Goal: Task Accomplishment & Management: Complete application form

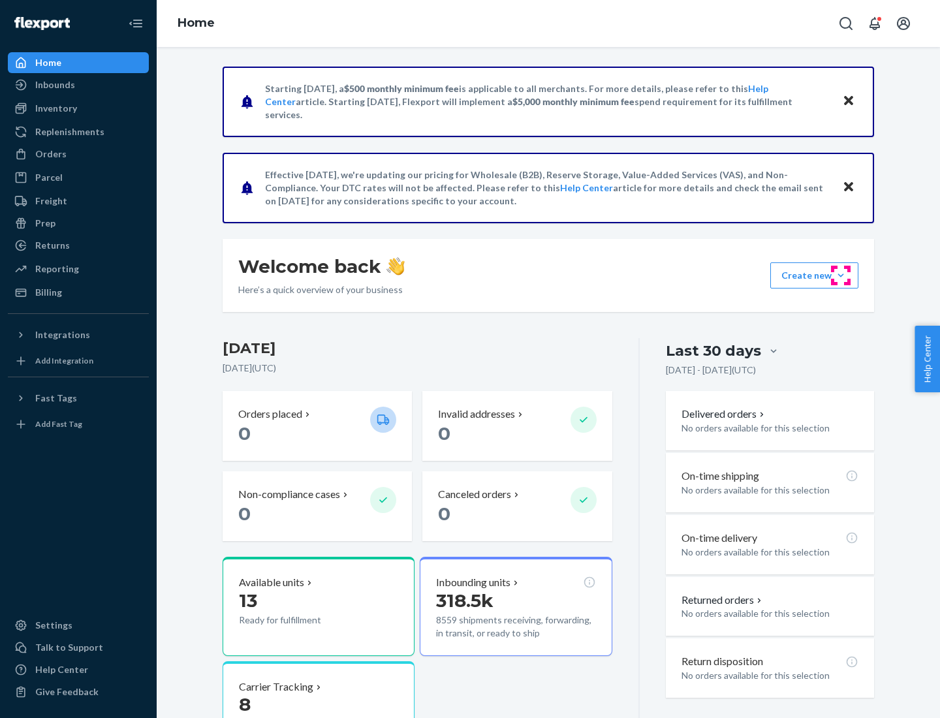
click at [841, 276] on button "Create new Create new inbound Create new order Create new product" at bounding box center [815, 276] width 88 height 26
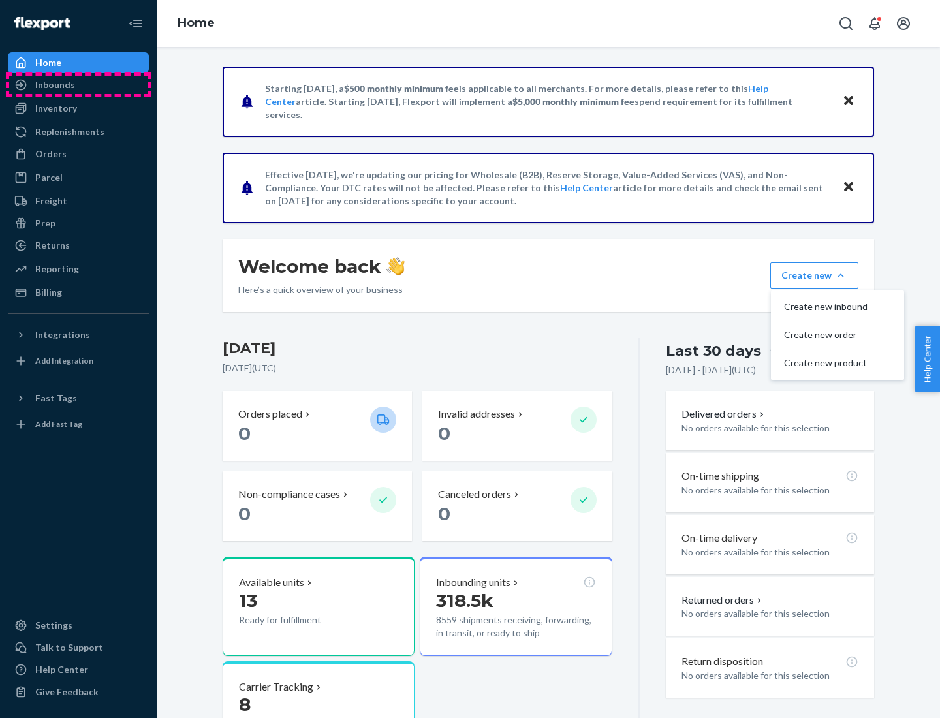
click at [78, 85] on div "Inbounds" at bounding box center [78, 85] width 138 height 18
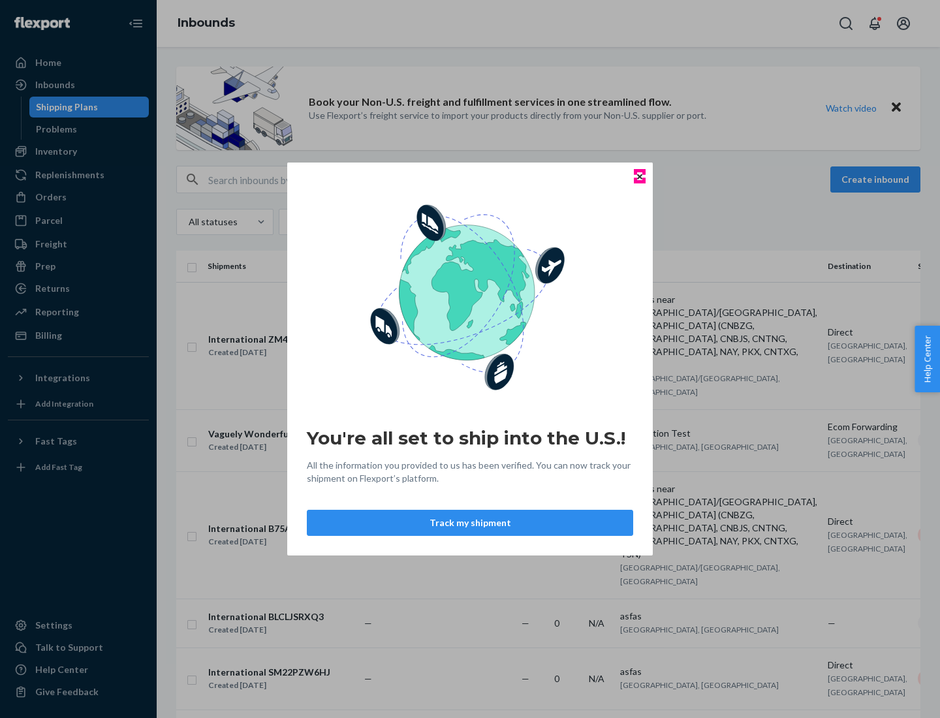
click at [639, 176] on icon "Close" at bounding box center [639, 176] width 5 height 5
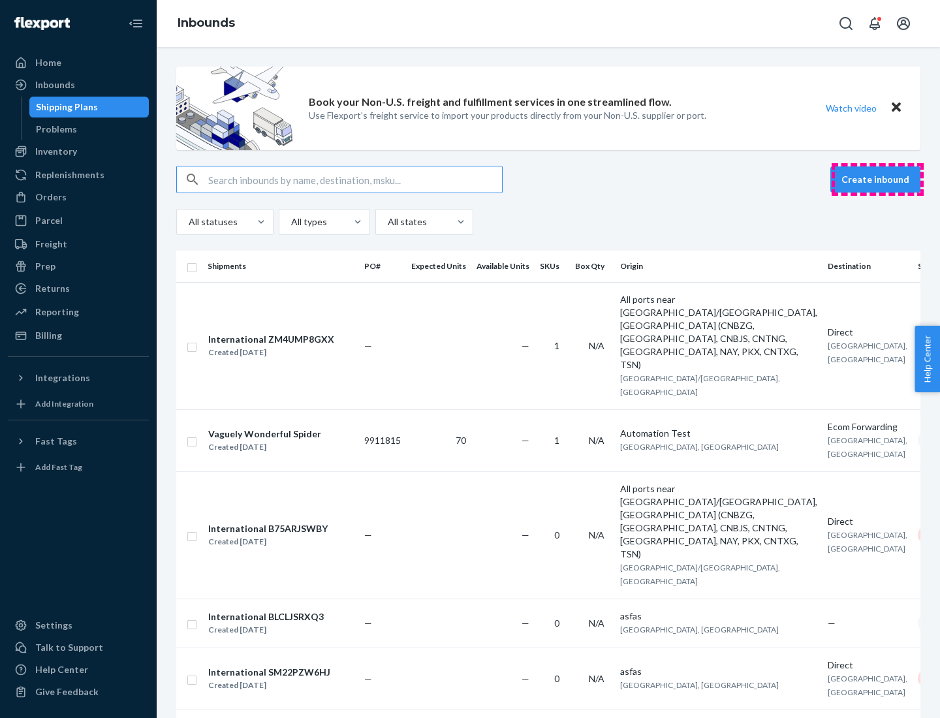
click at [878, 180] on button "Create inbound" at bounding box center [876, 180] width 90 height 26
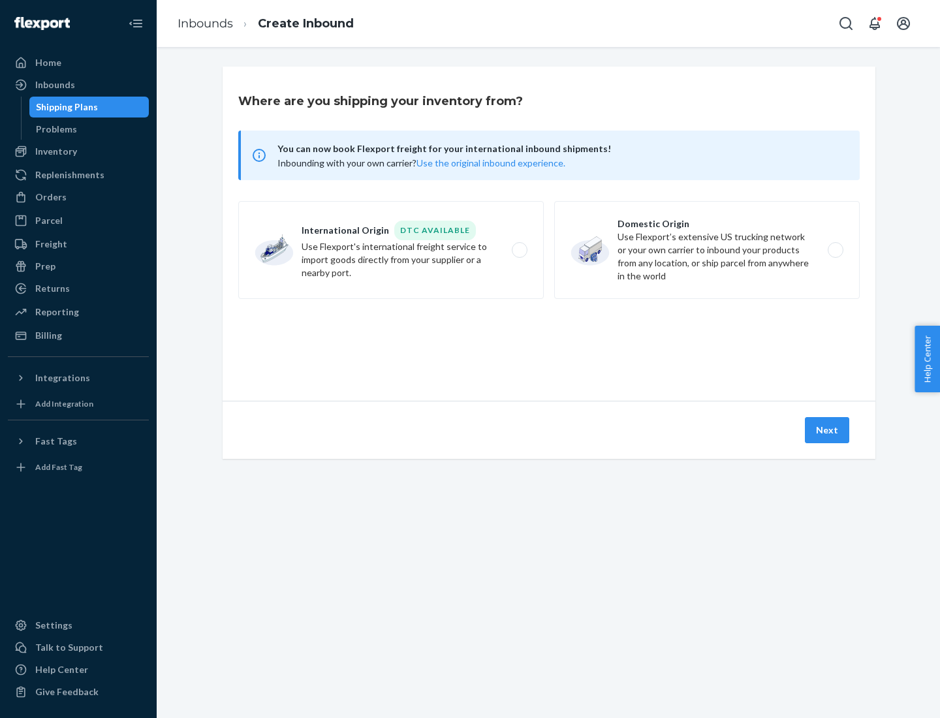
click at [707, 250] on label "Domestic Origin Use Flexport’s extensive US trucking network or your own carrie…" at bounding box center [707, 250] width 306 height 98
click at [835, 250] on input "Domestic Origin Use Flexport’s extensive US trucking network or your own carrie…" at bounding box center [839, 250] width 8 height 8
radio input "true"
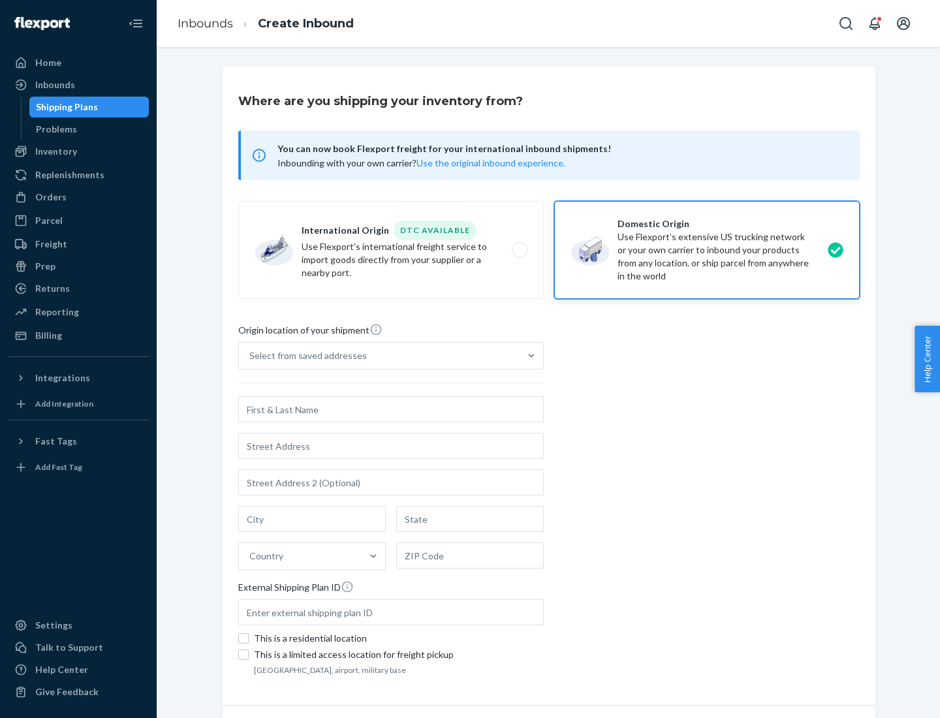
click at [379, 356] on div "Select from saved addresses" at bounding box center [379, 356] width 281 height 26
click at [251, 356] on input "Select from saved addresses" at bounding box center [249, 355] width 1 height 13
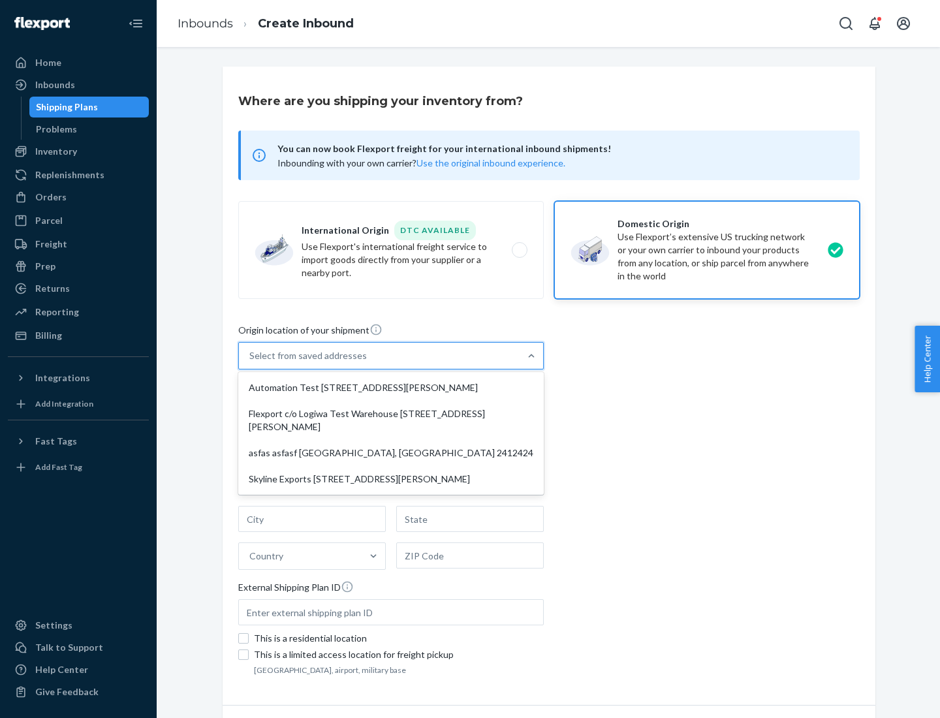
scroll to position [5, 0]
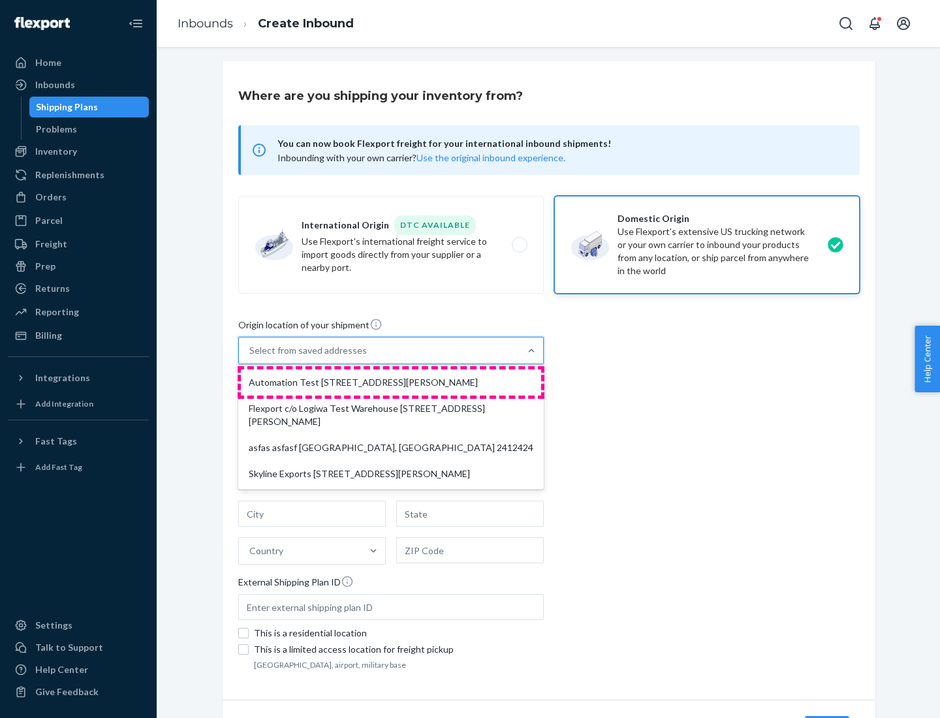
click at [391, 383] on div "Automation Test [STREET_ADDRESS][PERSON_NAME]" at bounding box center [391, 383] width 300 height 26
click at [251, 357] on input "option Automation Test [STREET_ADDRESS][PERSON_NAME] focused, 1 of 4. 4 results…" at bounding box center [249, 350] width 1 height 13
type input "Automation Test"
type input "9th Floor"
type input "[GEOGRAPHIC_DATA]"
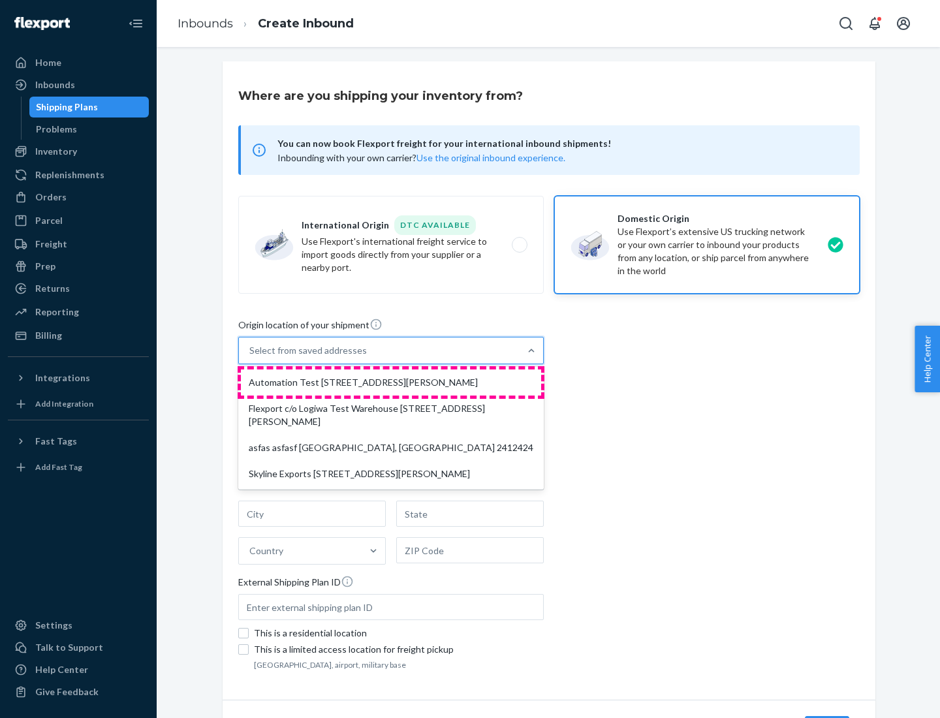
type input "CA"
type input "94104"
type input "[STREET_ADDRESS][PERSON_NAME]"
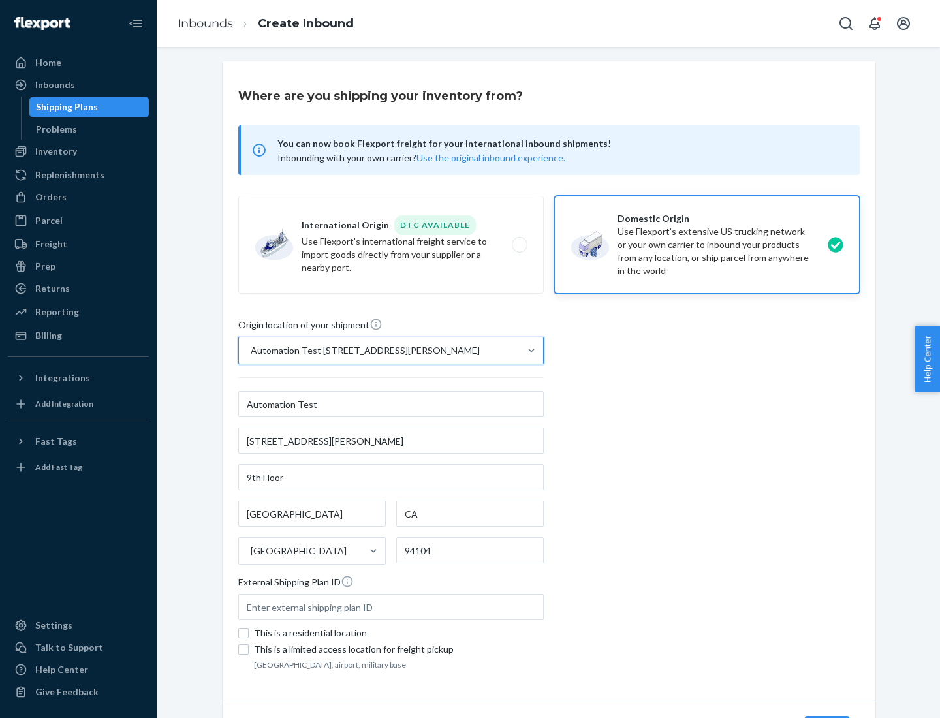
scroll to position [76, 0]
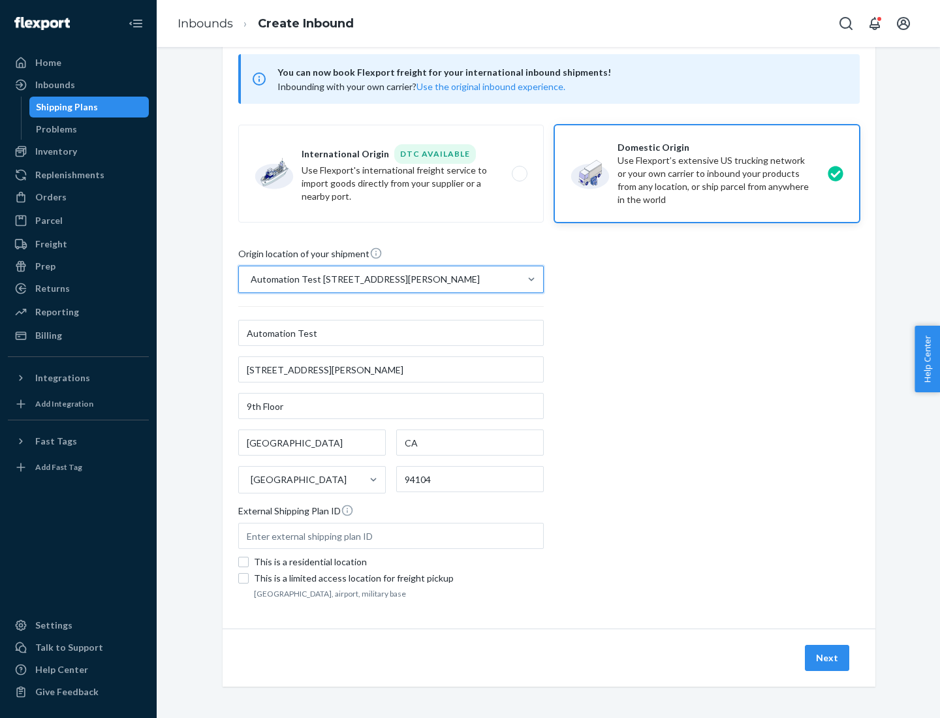
click at [828, 658] on button "Next" at bounding box center [827, 658] width 44 height 26
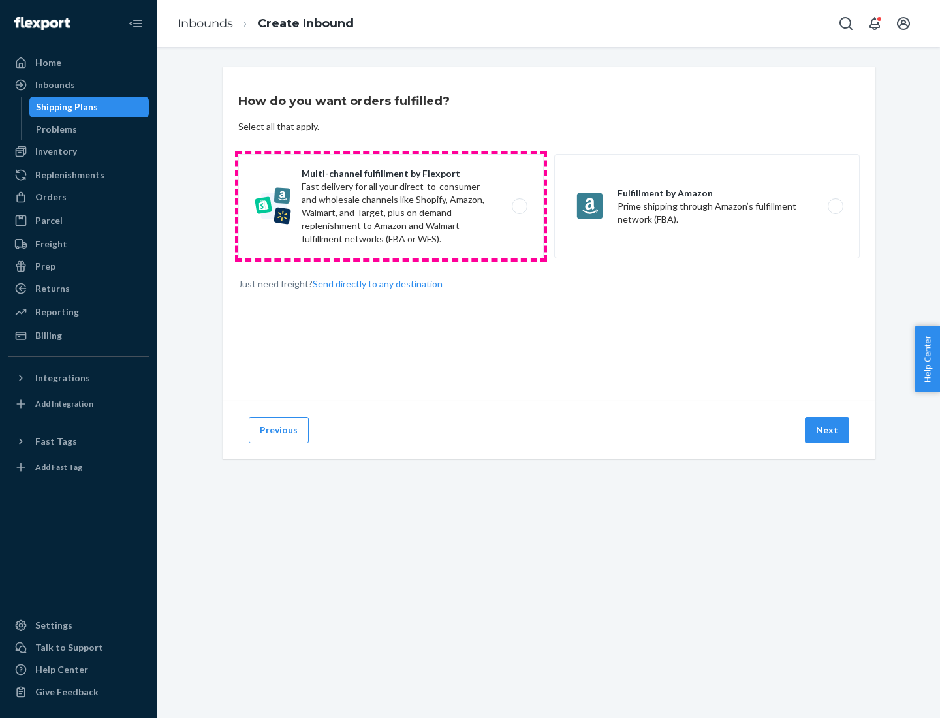
click at [391, 206] on label "Multi-channel fulfillment by Flexport Fast delivery for all your direct-to-cons…" at bounding box center [391, 206] width 306 height 104
click at [519, 206] on input "Multi-channel fulfillment by Flexport Fast delivery for all your direct-to-cons…" at bounding box center [523, 206] width 8 height 8
radio input "true"
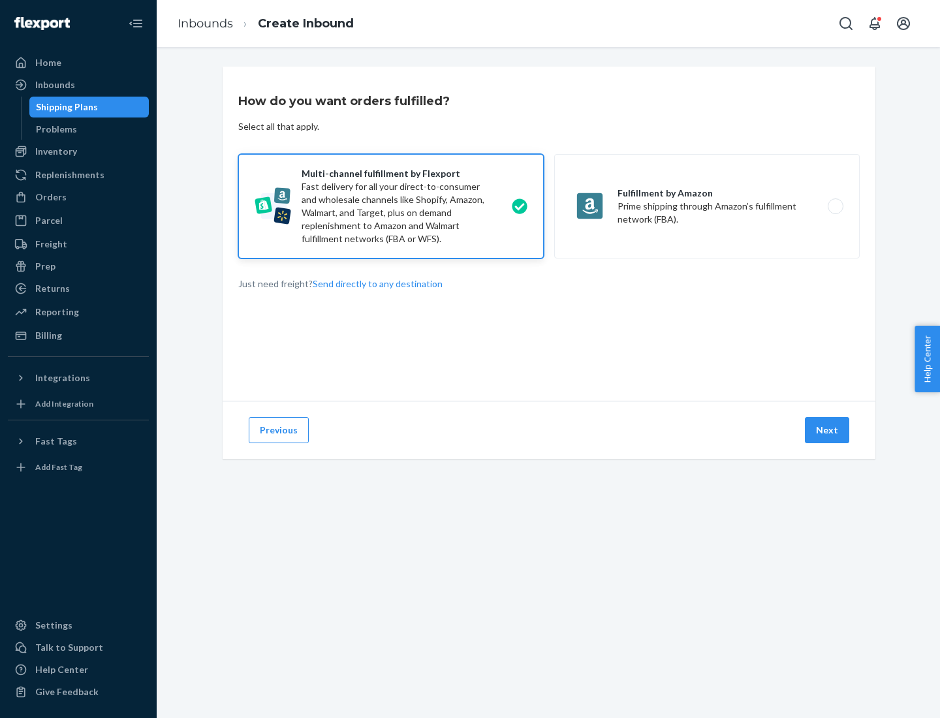
click at [828, 430] on button "Next" at bounding box center [827, 430] width 44 height 26
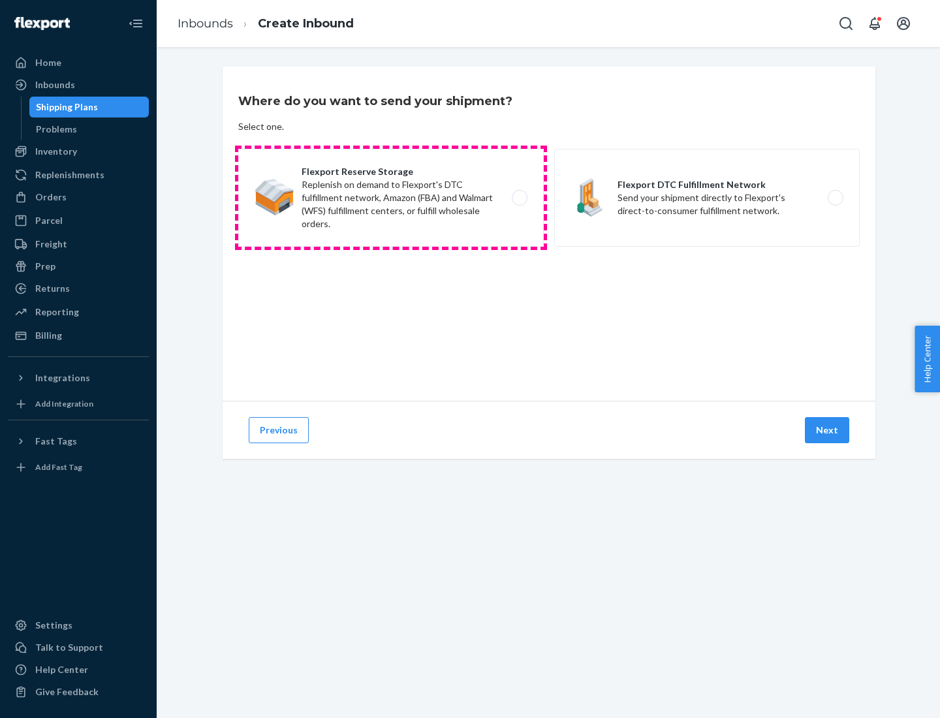
click at [391, 198] on label "Flexport Reserve Storage Replenish on demand to Flexport's DTC fulfillment netw…" at bounding box center [391, 198] width 306 height 98
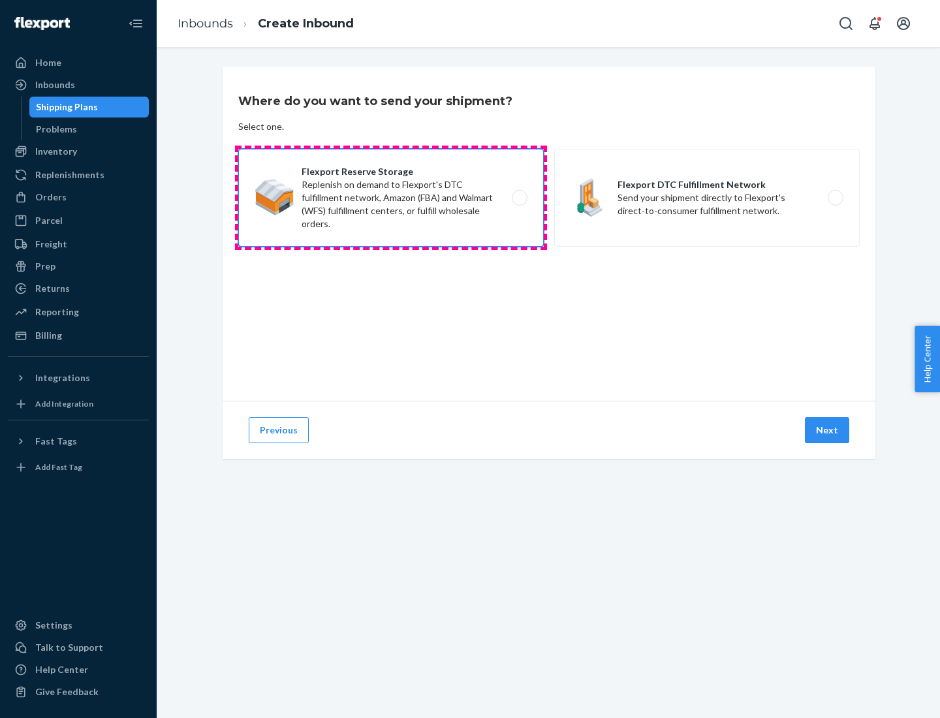
click at [519, 198] on input "Flexport Reserve Storage Replenish on demand to Flexport's DTC fulfillment netw…" at bounding box center [523, 198] width 8 height 8
radio input "true"
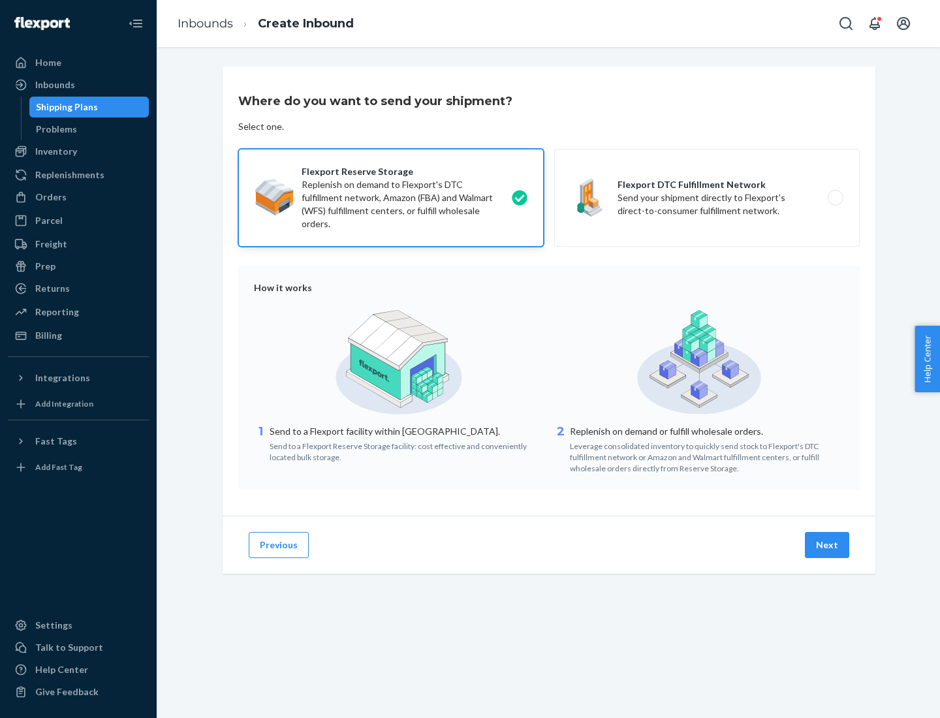
click at [828, 545] on button "Next" at bounding box center [827, 545] width 44 height 26
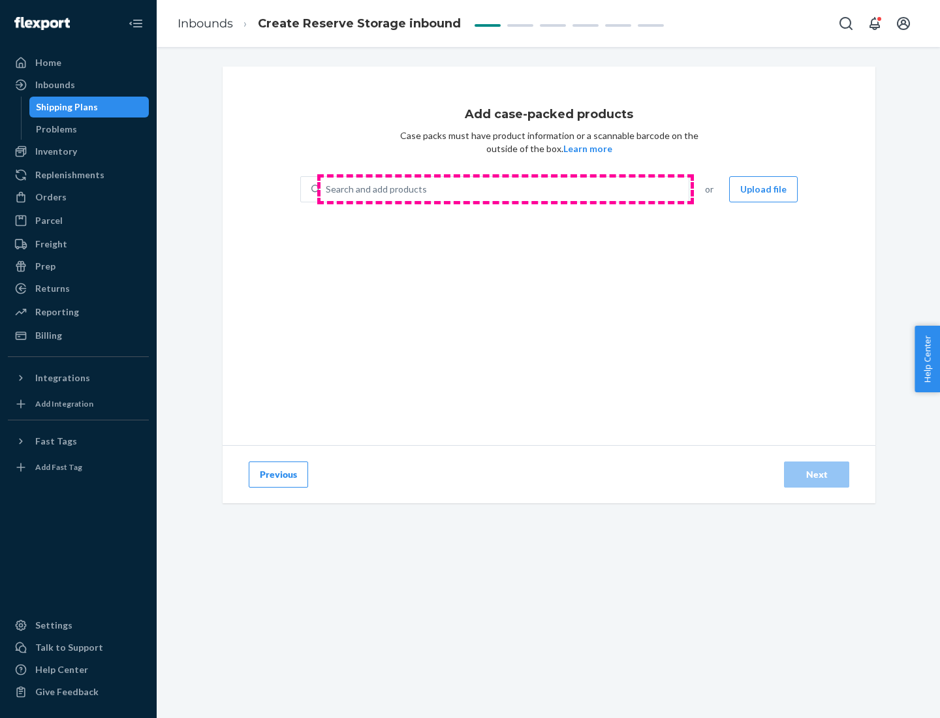
click at [505, 189] on div "Search and add products" at bounding box center [505, 190] width 368 height 24
click at [327, 189] on input "Search and add products" at bounding box center [326, 189] width 1 height 13
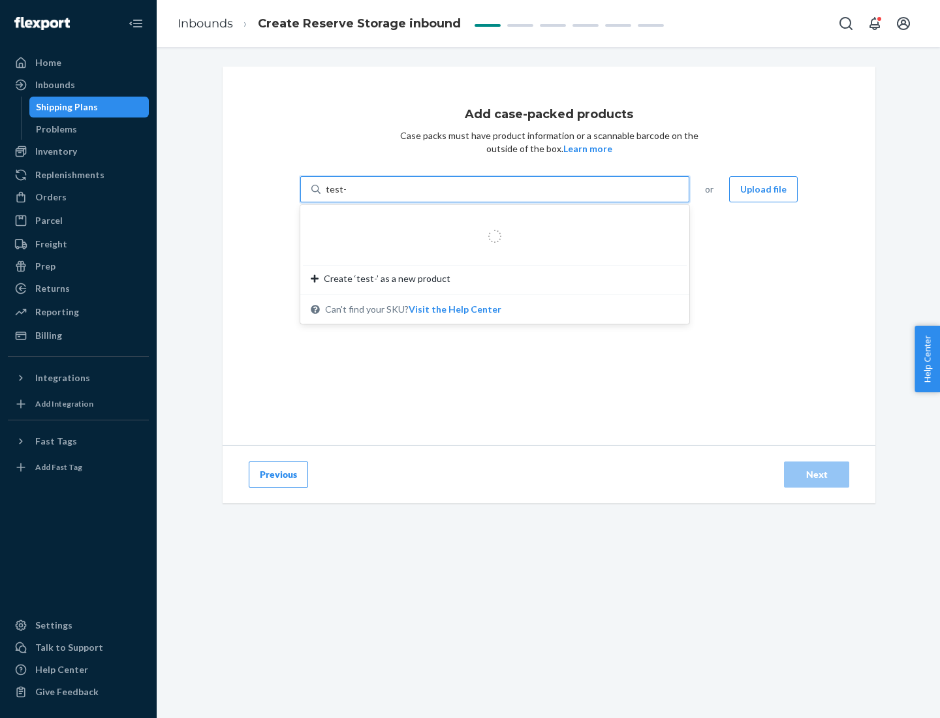
type input "test-syn"
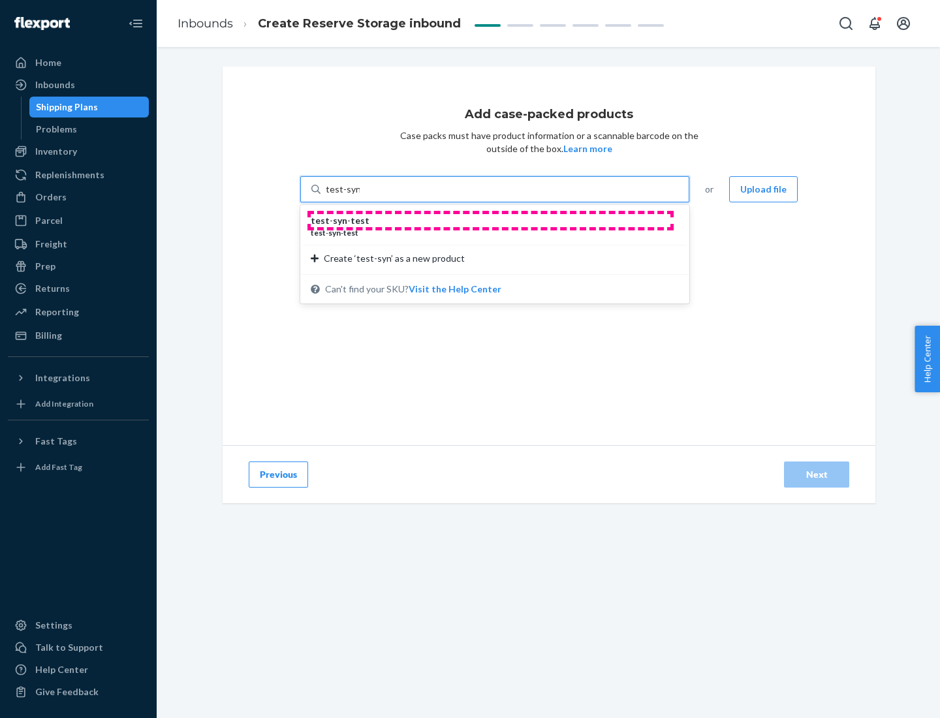
click at [490, 221] on div "test - syn - test" at bounding box center [490, 220] width 358 height 13
click at [360, 196] on input "test-syn" at bounding box center [343, 189] width 34 height 13
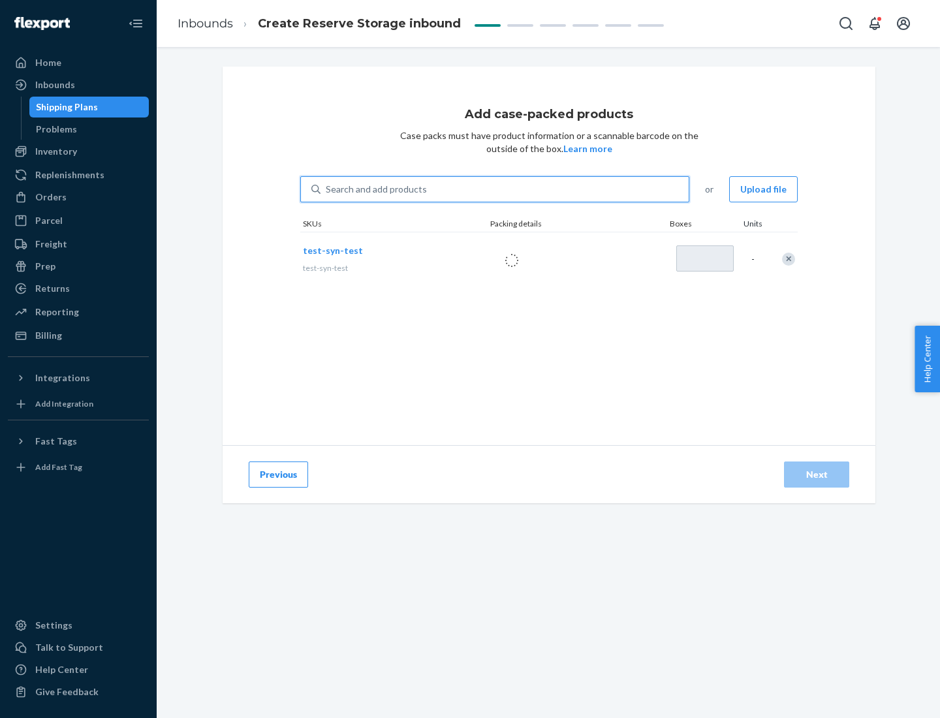
type input "1"
click at [817, 475] on div "Next" at bounding box center [816, 474] width 43 height 13
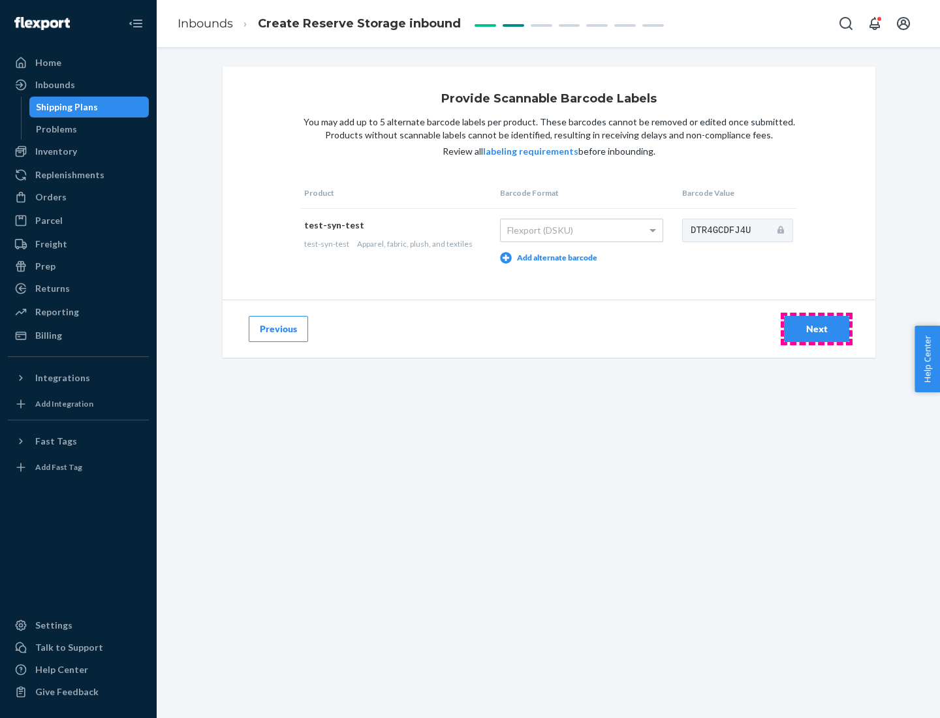
click at [817, 328] on div "Next" at bounding box center [816, 329] width 43 height 13
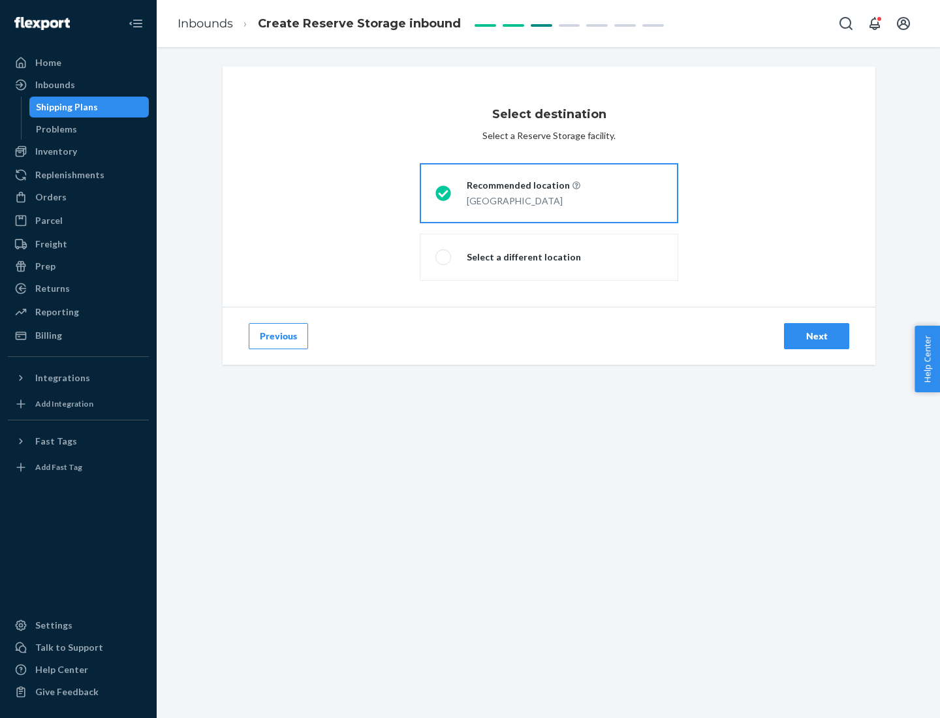
click at [817, 336] on div "Next" at bounding box center [816, 336] width 43 height 13
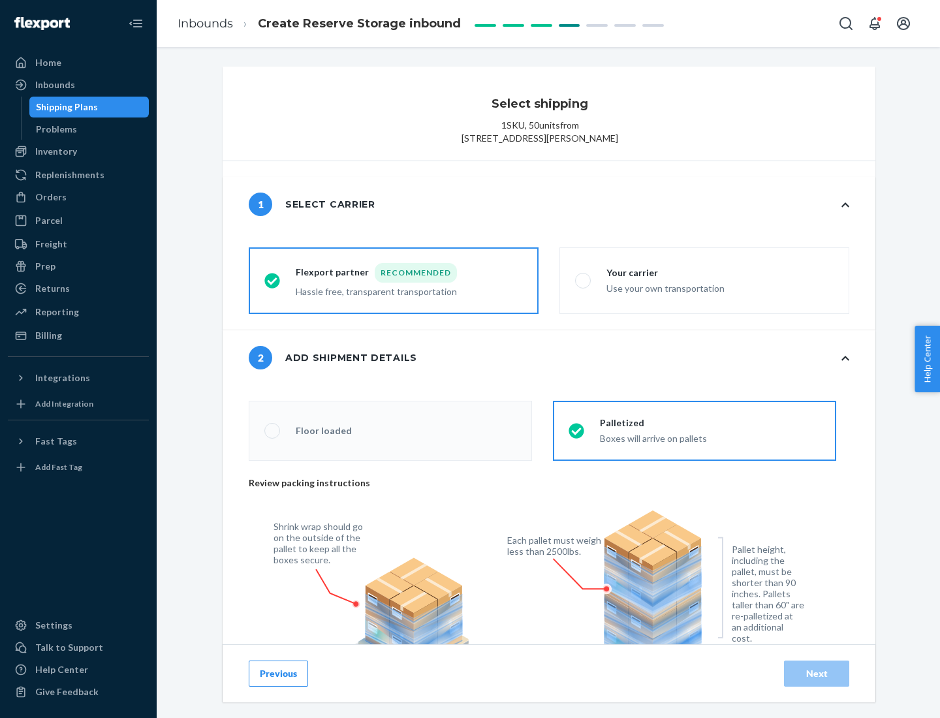
radio input "false"
type input "1"
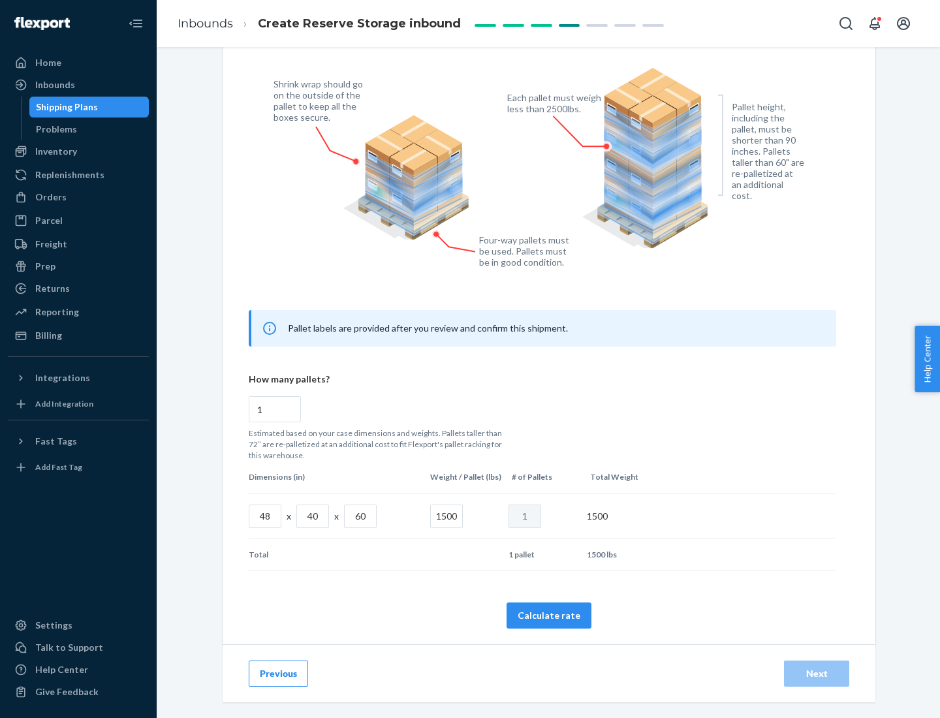
click at [549, 615] on button "Calculate rate" at bounding box center [549, 616] width 85 height 26
radio input "false"
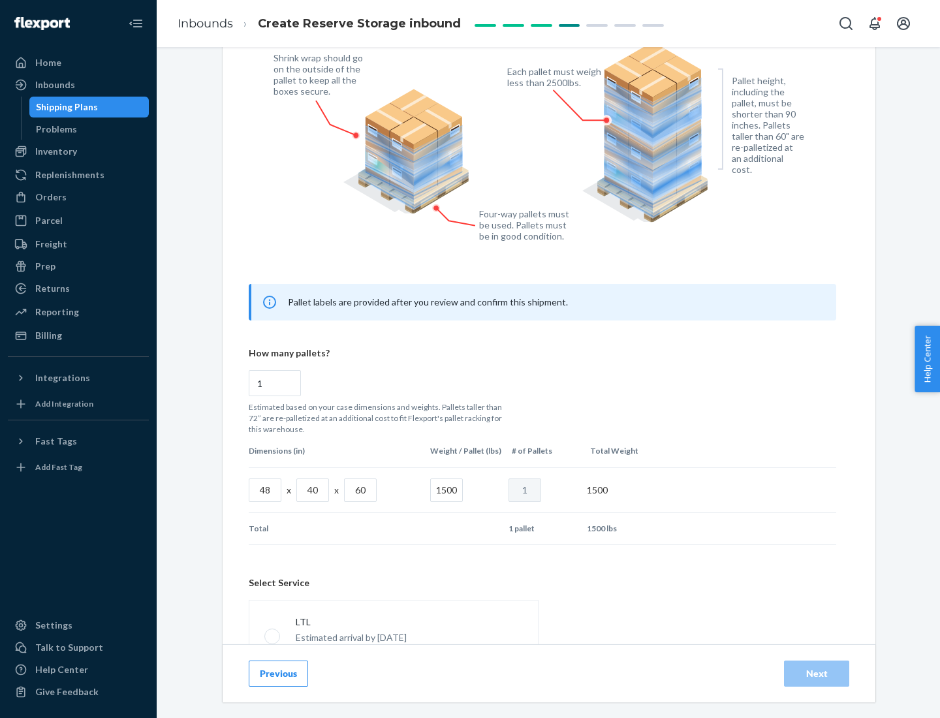
scroll to position [577, 0]
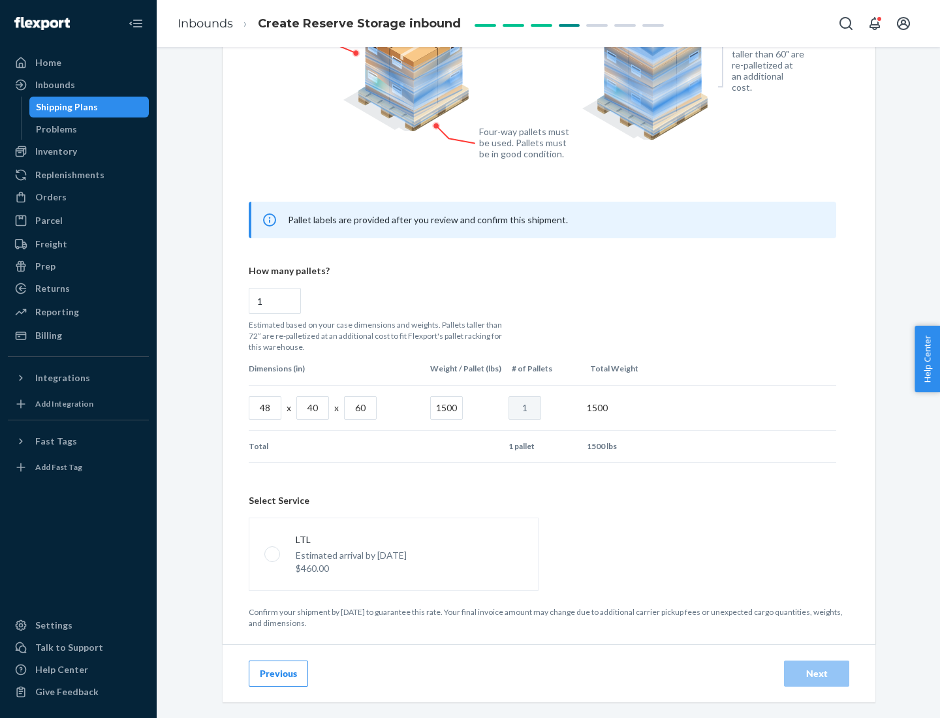
click at [393, 554] on p "Estimated arrival by [DATE]" at bounding box center [351, 555] width 111 height 13
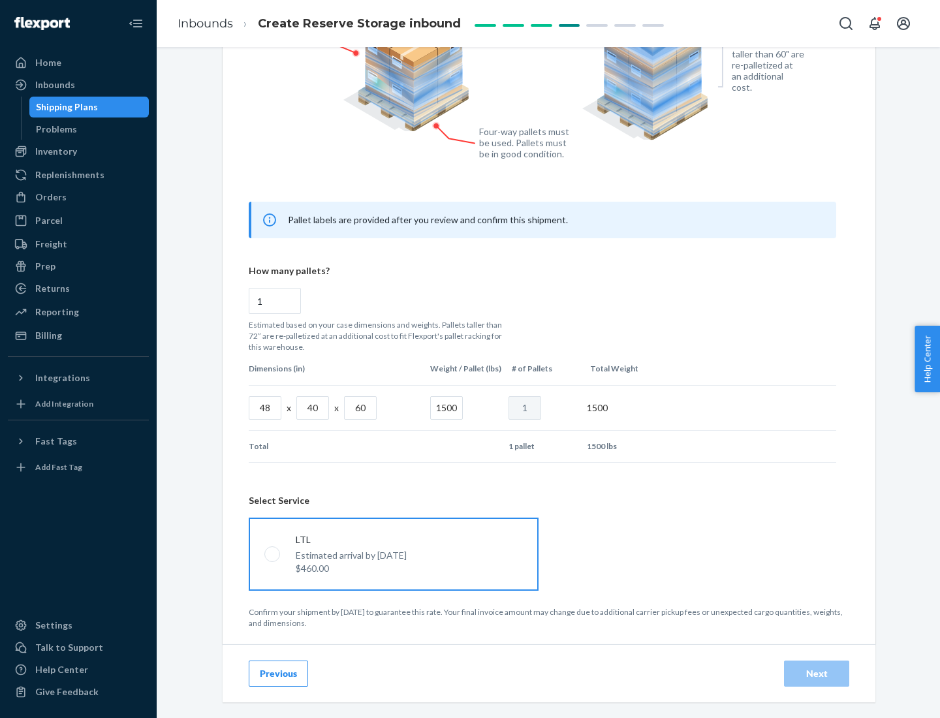
click at [273, 554] on input "LTL Estimated arrival by [DATE] $460.00" at bounding box center [268, 554] width 8 height 8
radio input "true"
radio input "false"
click at [817, 673] on div "Next" at bounding box center [816, 673] width 43 height 13
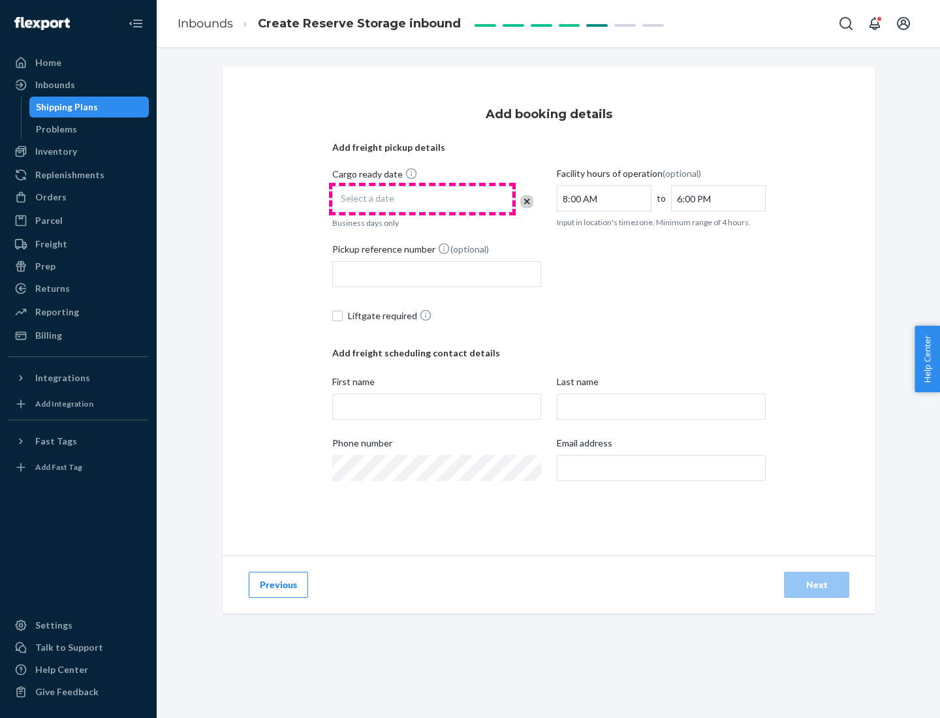
click at [423, 199] on div "Select a date" at bounding box center [422, 199] width 180 height 26
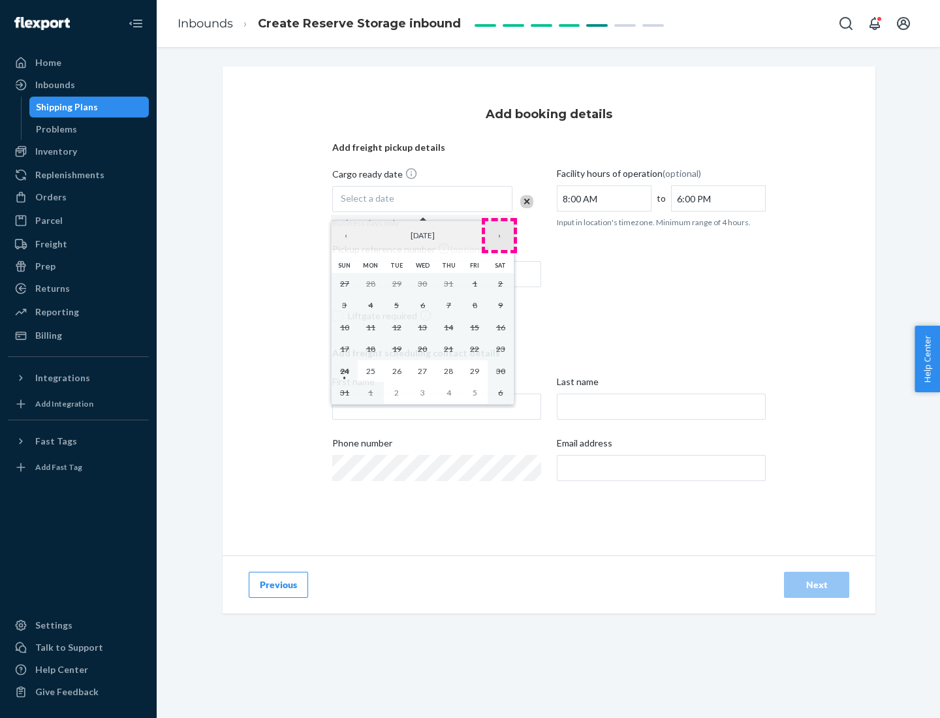
click at [500, 236] on button "›" at bounding box center [499, 235] width 29 height 29
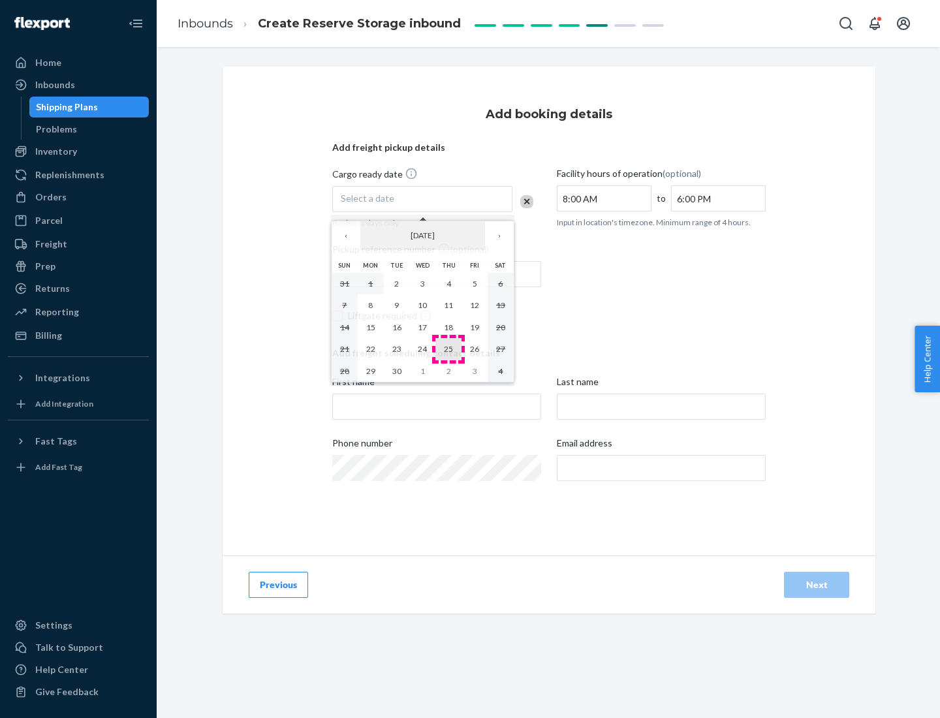
click at [449, 349] on abbr "25" at bounding box center [448, 349] width 9 height 10
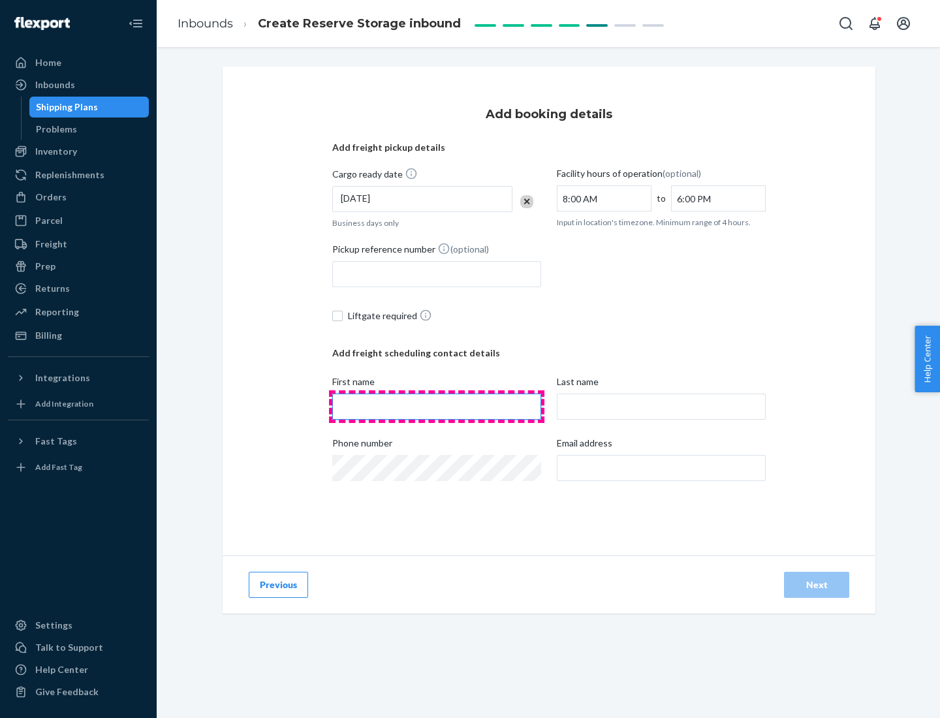
click at [437, 407] on input "First name" at bounding box center [436, 407] width 209 height 26
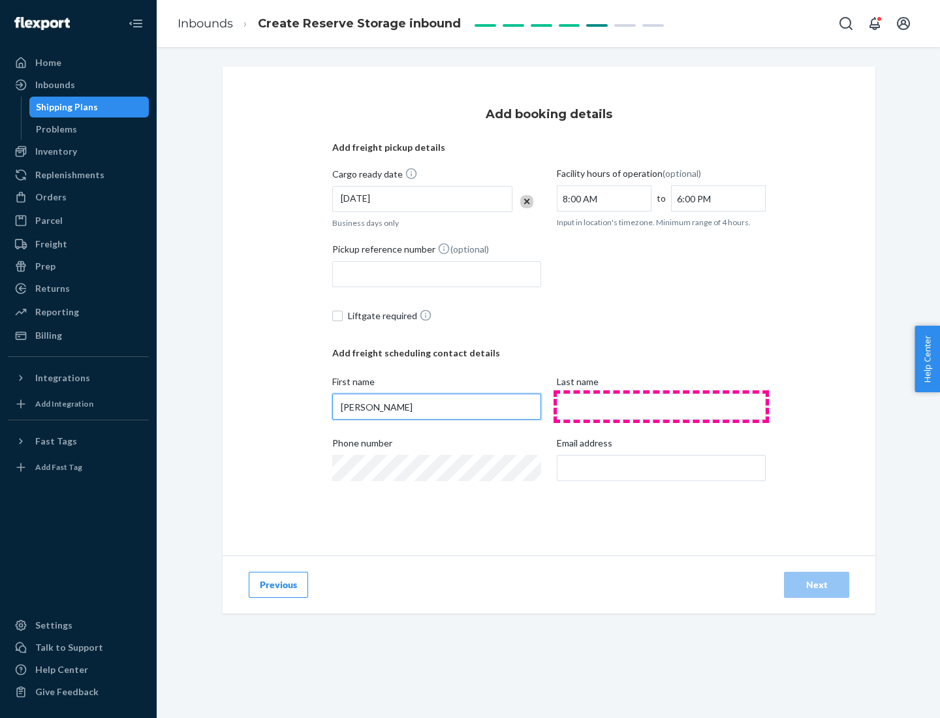
type input "[PERSON_NAME]"
click at [662, 407] on input "Last name" at bounding box center [661, 407] width 209 height 26
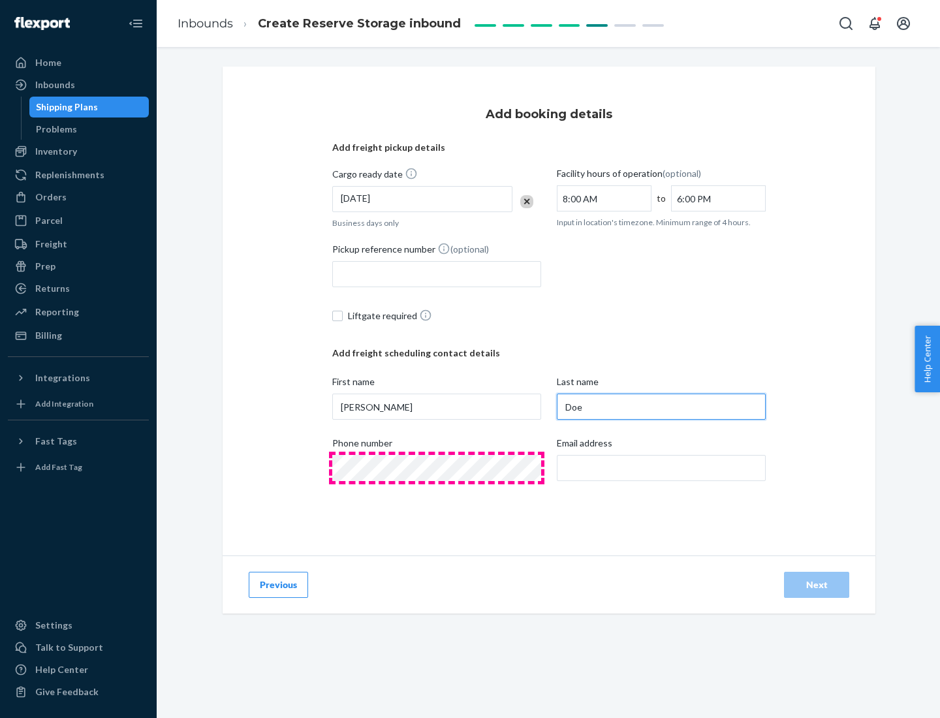
type input "Doe"
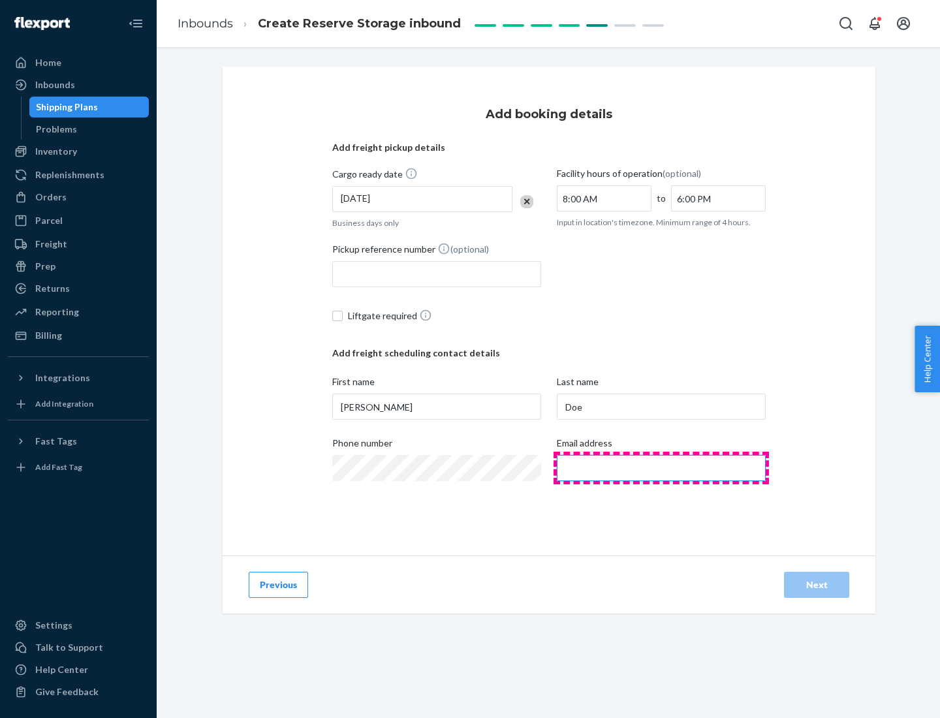
click at [662, 468] on input "Email address" at bounding box center [661, 468] width 209 height 26
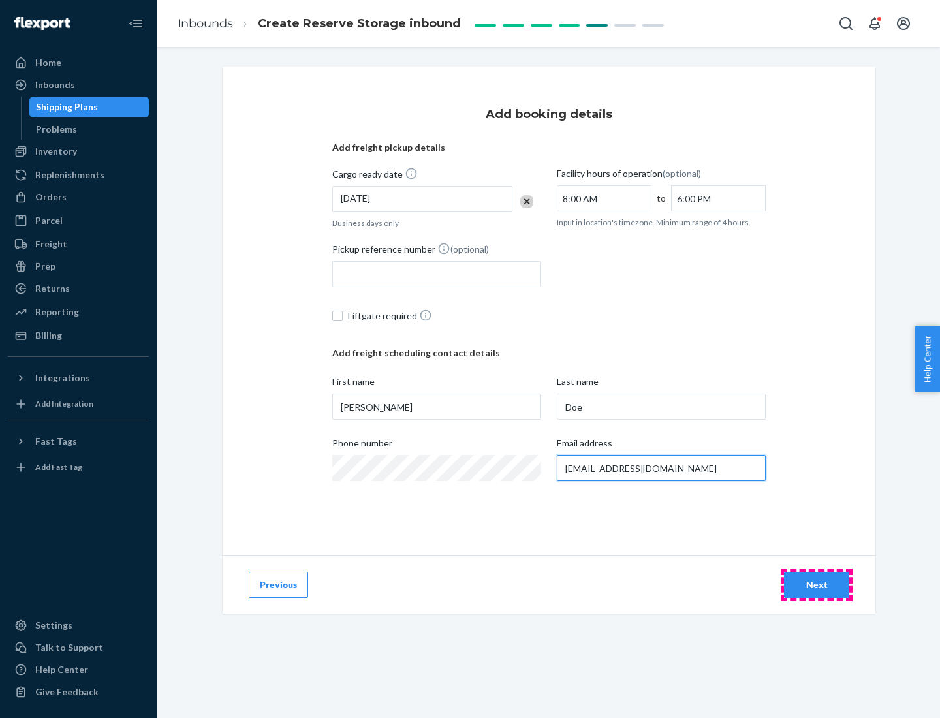
type input "[EMAIL_ADDRESS][DOMAIN_NAME]"
click at [817, 585] on div "Next" at bounding box center [816, 585] width 43 height 13
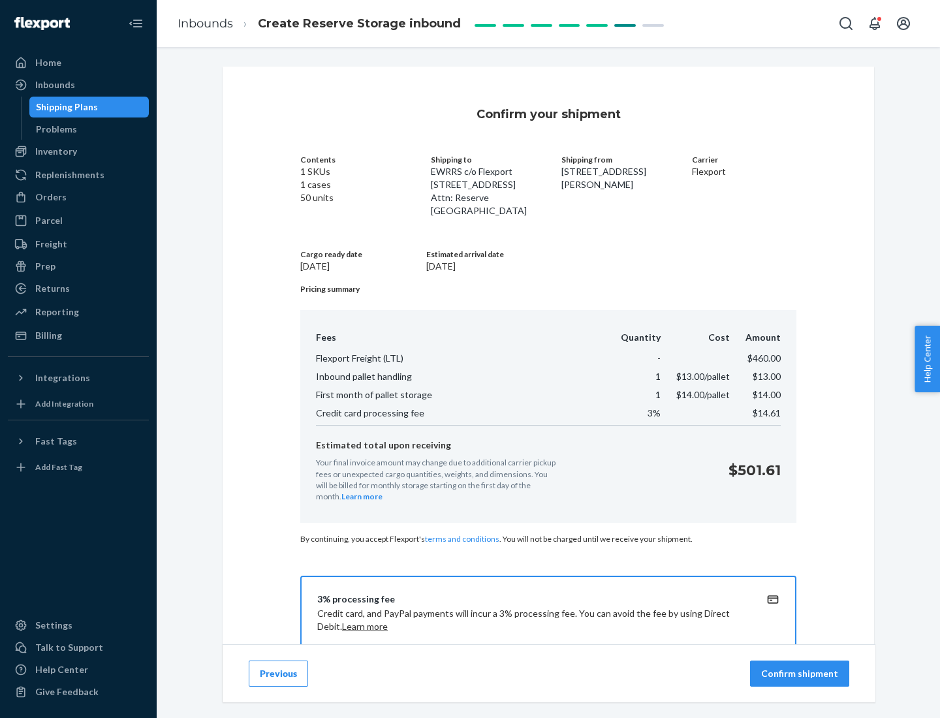
scroll to position [188, 0]
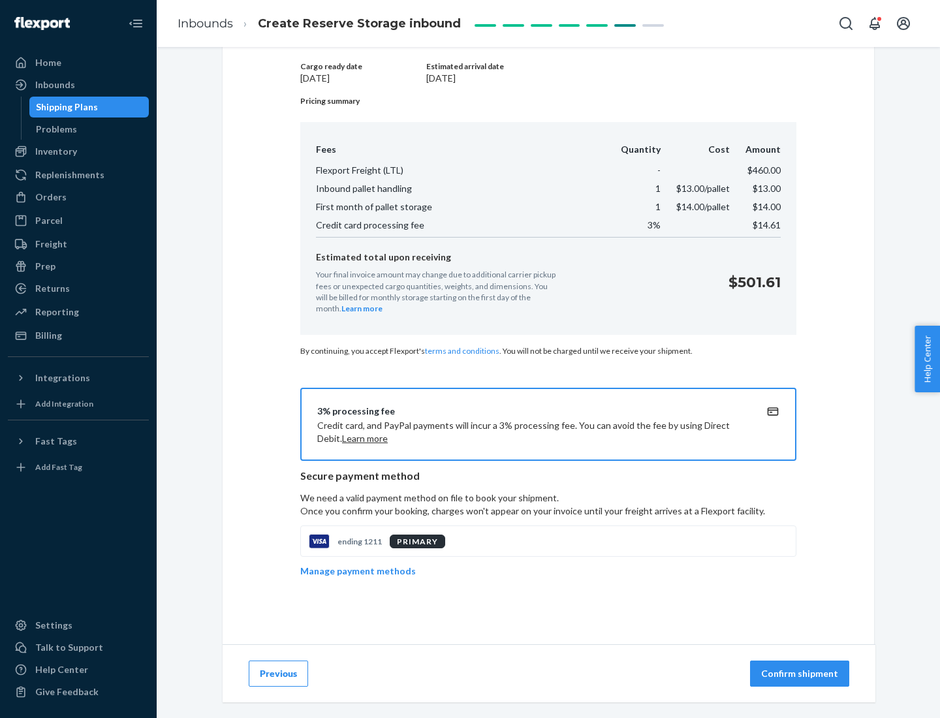
click at [801, 674] on p "Confirm shipment" at bounding box center [799, 673] width 77 height 13
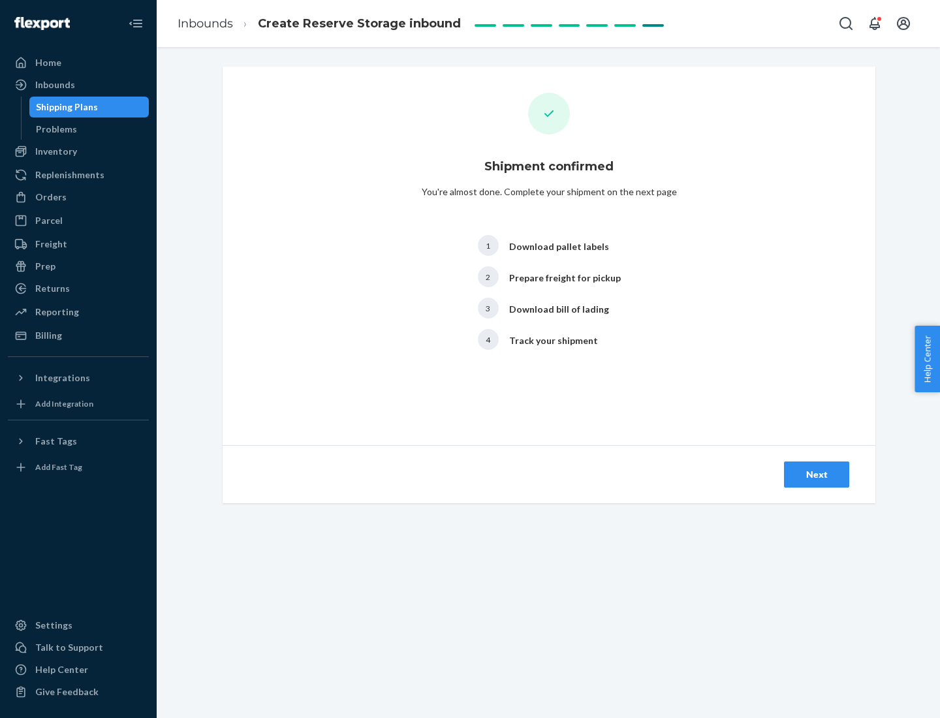
click at [817, 475] on div "Next" at bounding box center [816, 474] width 43 height 13
